Goal: Task Accomplishment & Management: Manage account settings

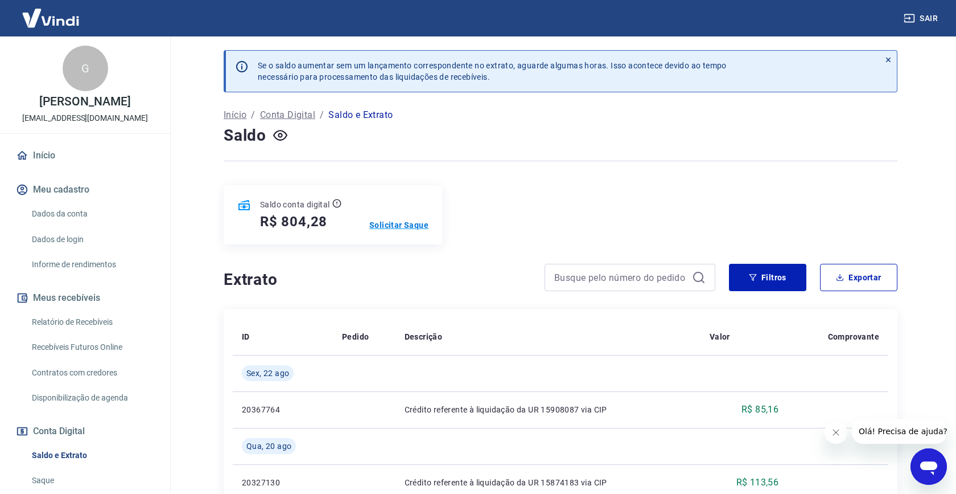
click at [399, 225] on p "Solicitar Saque" at bounding box center [398, 224] width 59 height 11
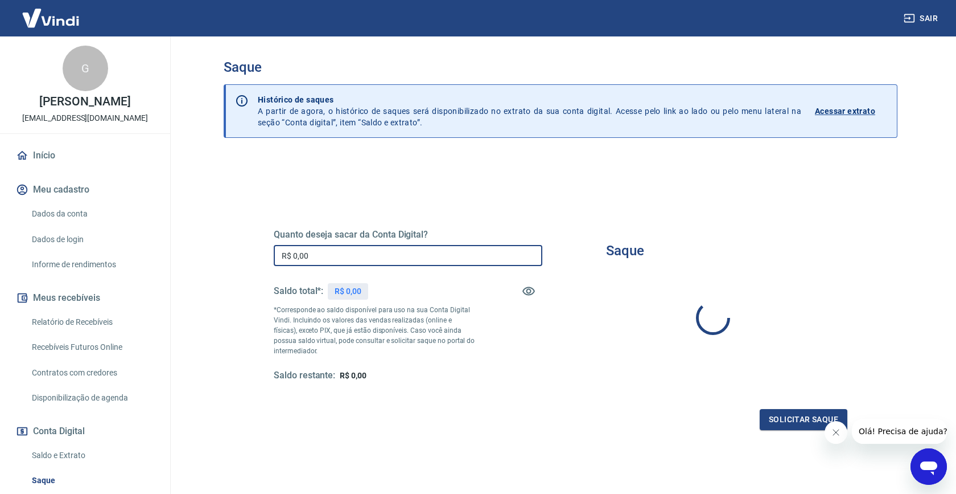
click at [327, 259] on input "R$ 0,00" at bounding box center [408, 255] width 269 height 21
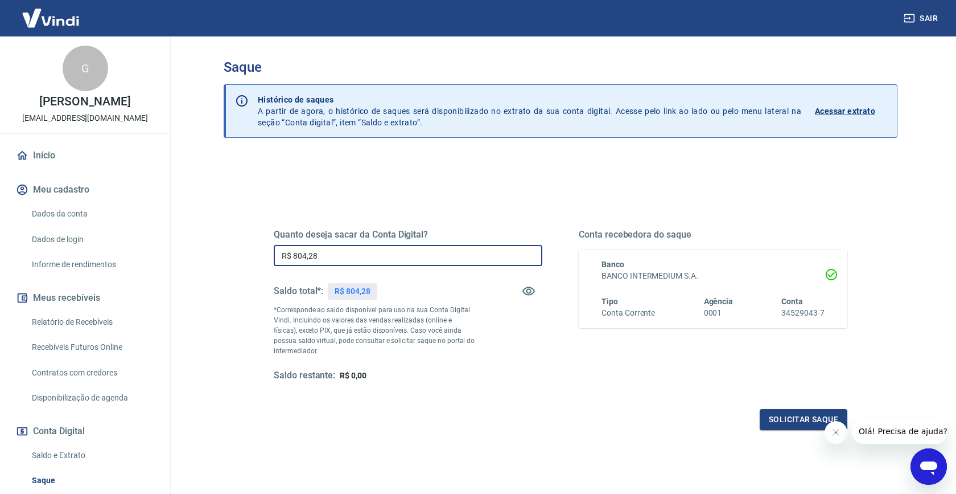
type input "R$ 804,28"
click at [429, 422] on div "Solicitar saque" at bounding box center [561, 419] width 574 height 21
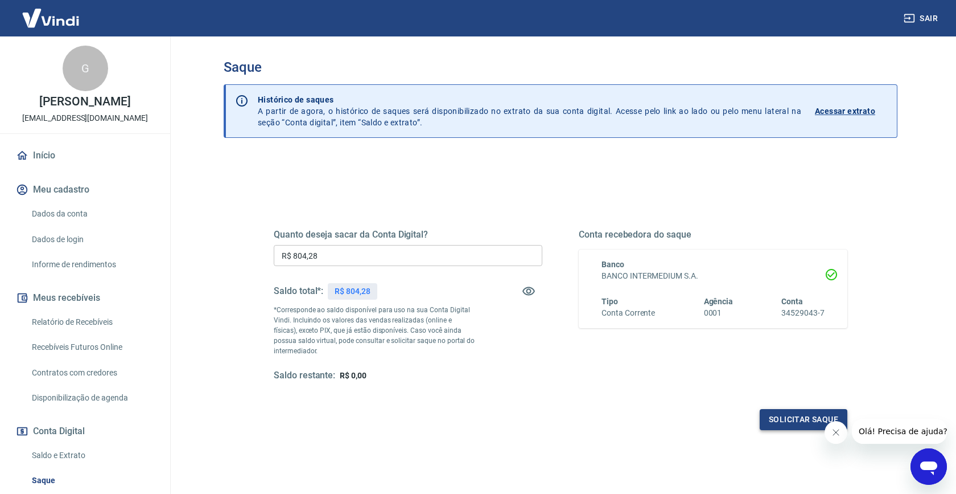
click at [773, 417] on button "Solicitar saque" at bounding box center [804, 419] width 88 height 21
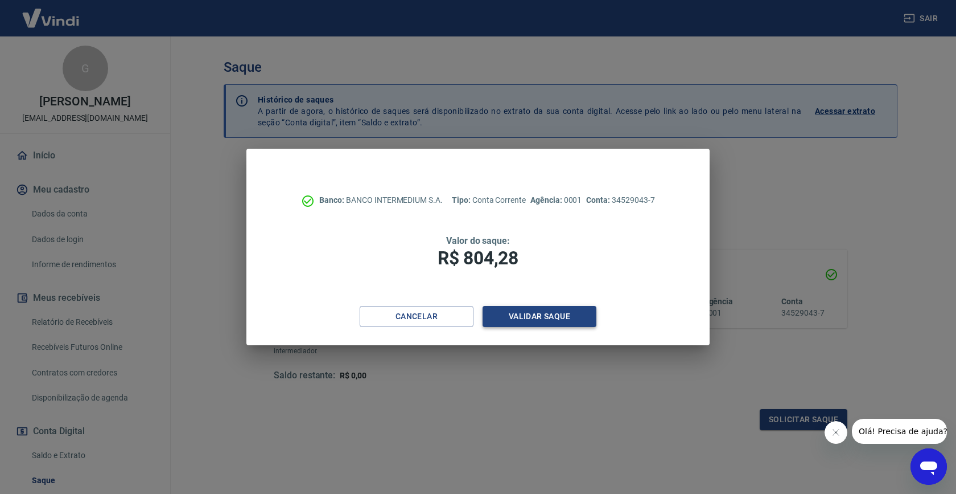
click at [556, 319] on button "Validar saque" at bounding box center [540, 316] width 114 height 21
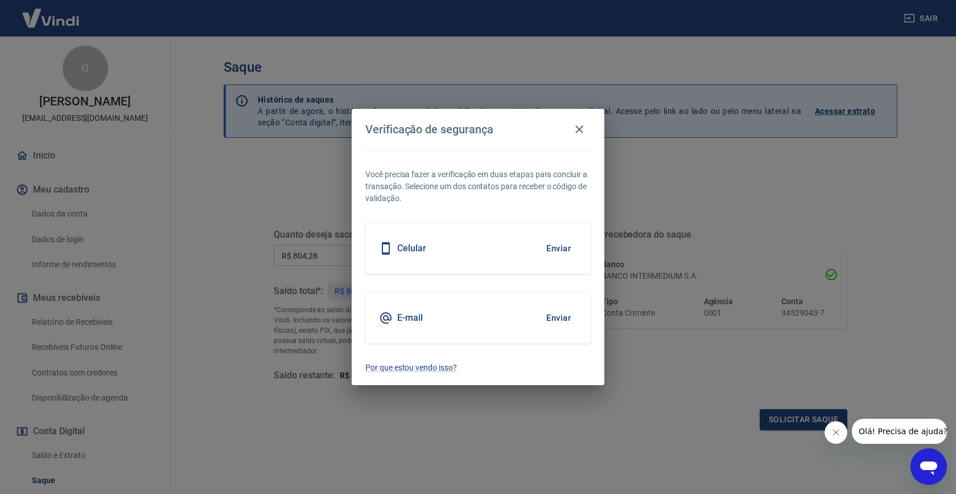
click at [416, 324] on div "E-mail Enviar" at bounding box center [477, 317] width 225 height 51
click at [564, 321] on button "Enviar" at bounding box center [558, 318] width 37 height 24
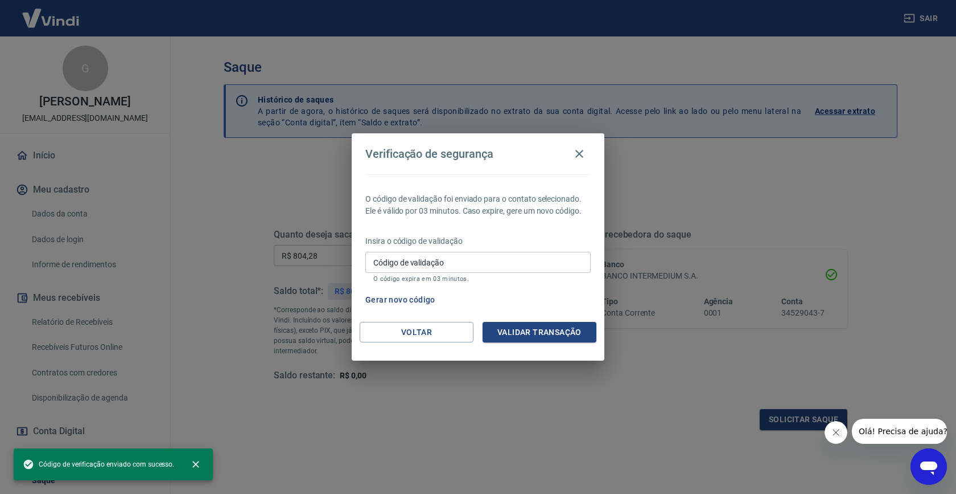
click at [400, 257] on div "Código de validação Código de validação O código expira em 03 minutos." at bounding box center [477, 267] width 225 height 31
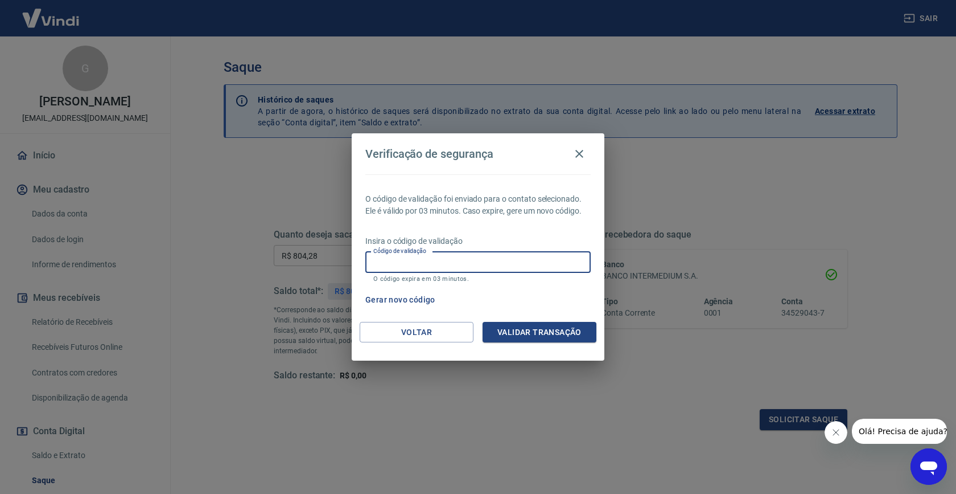
paste input "698088"
type input "698088"
click at [532, 338] on button "Validar transação" at bounding box center [540, 332] width 114 height 21
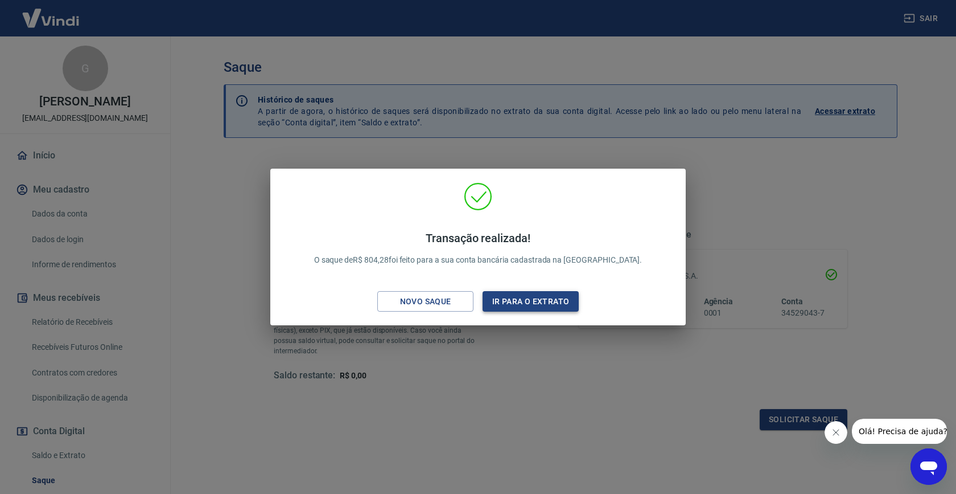
click at [533, 298] on button "Ir para o extrato" at bounding box center [531, 301] width 96 height 21
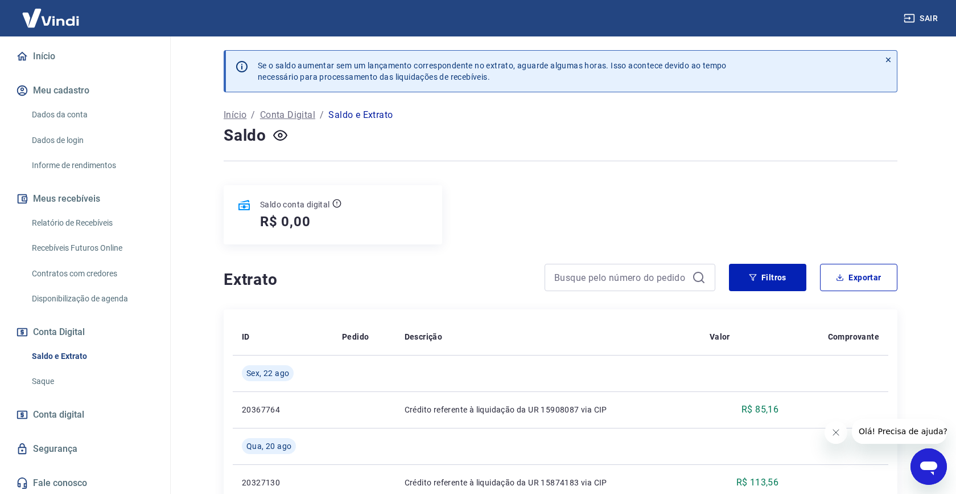
scroll to position [100, 0]
click at [101, 244] on link "Recebíveis Futuros Online" at bounding box center [91, 246] width 129 height 23
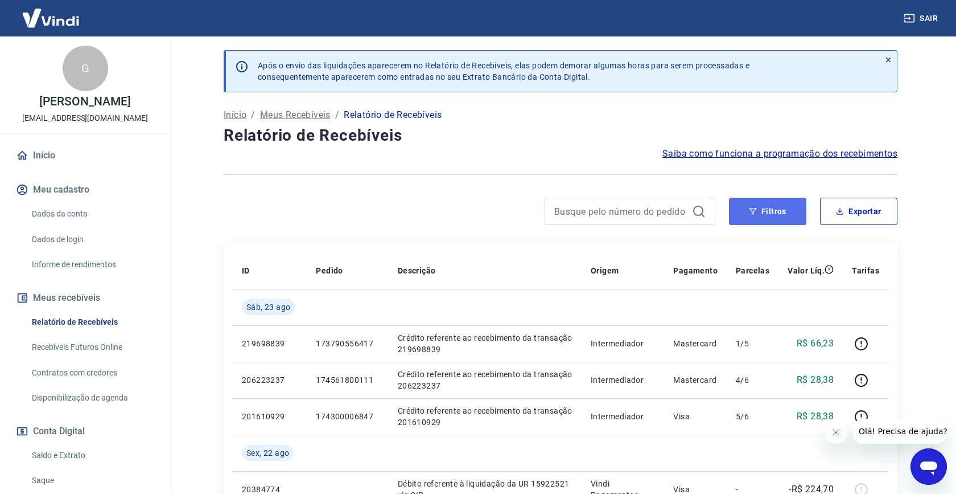
click at [747, 212] on button "Filtros" at bounding box center [767, 211] width 77 height 27
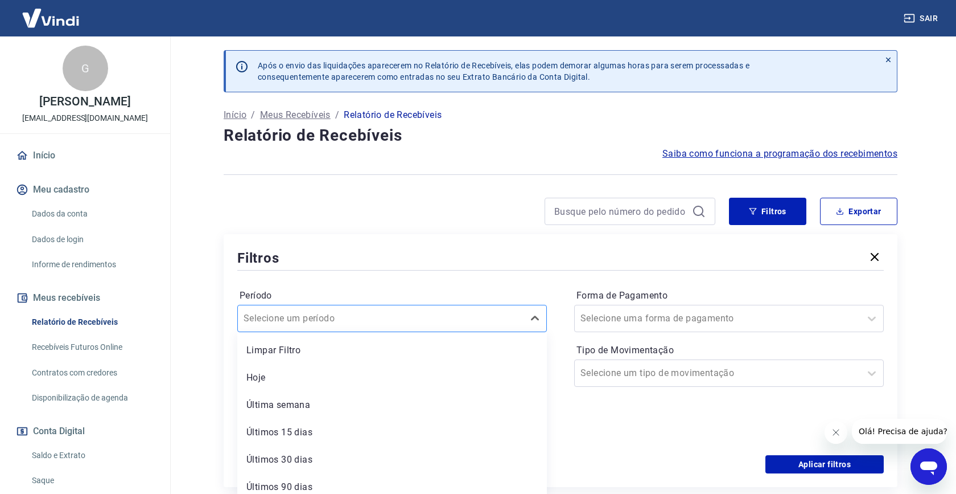
click at [492, 312] on div at bounding box center [381, 318] width 274 height 16
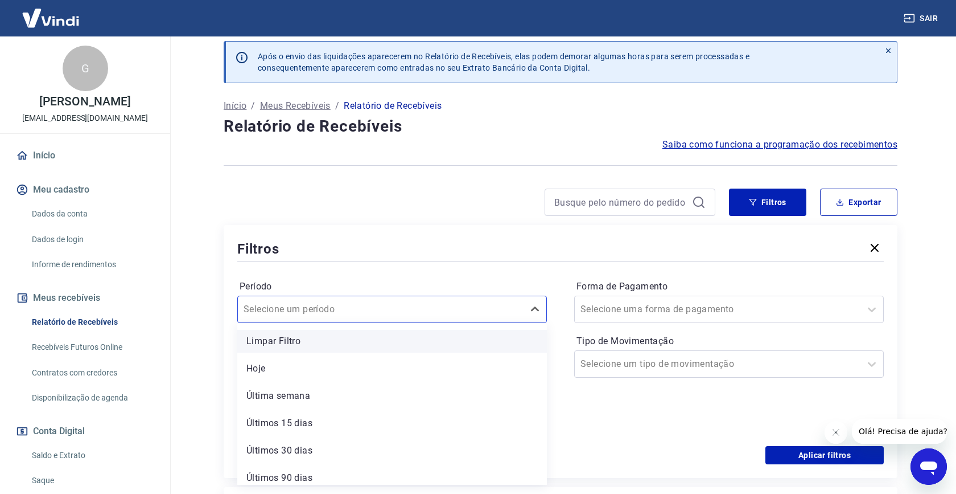
click at [414, 340] on div "Limpar Filtro" at bounding box center [392, 341] width 310 height 23
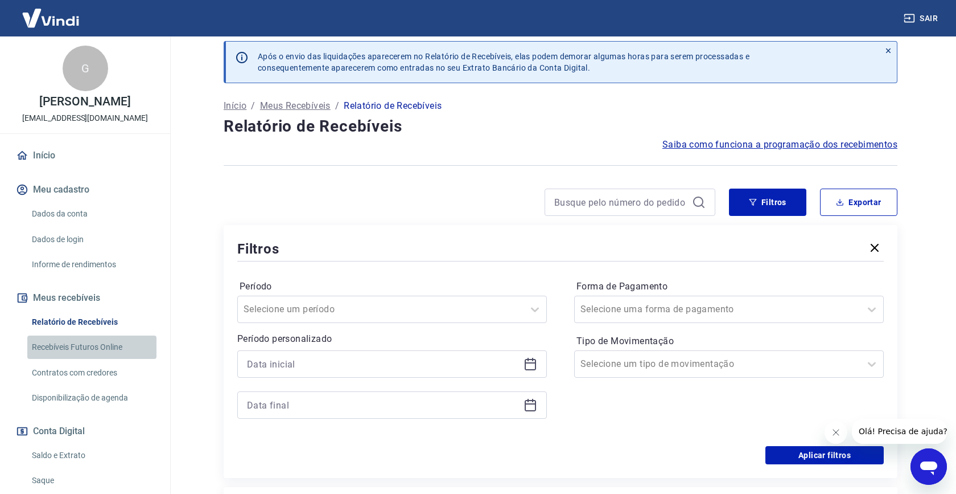
click at [94, 344] on link "Recebíveis Futuros Online" at bounding box center [91, 346] width 129 height 23
